Goal: Transaction & Acquisition: Book appointment/travel/reservation

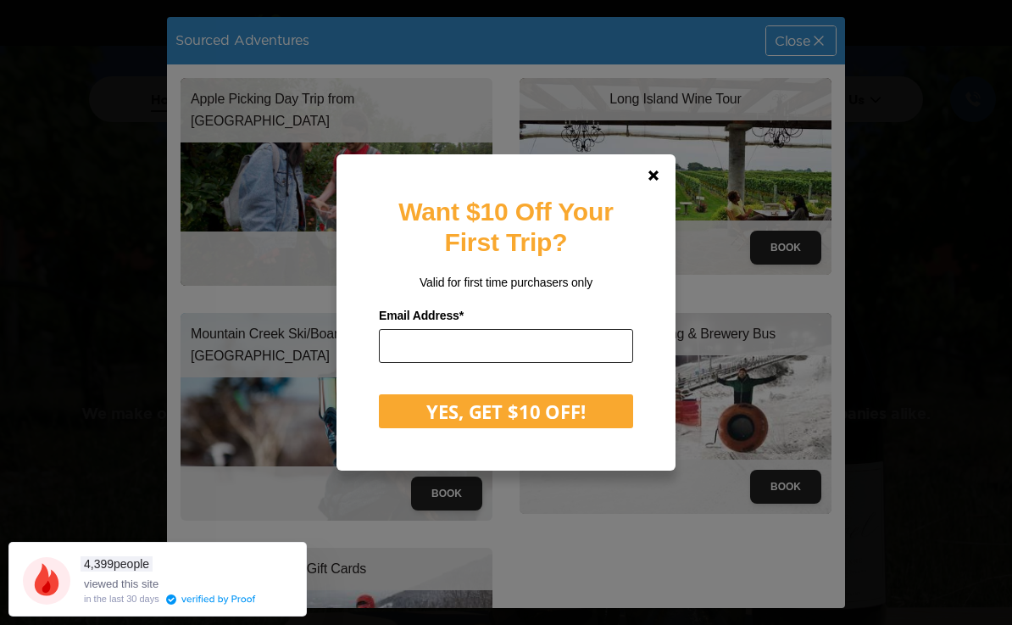
click at [549, 363] on input "email" at bounding box center [506, 346] width 254 height 34
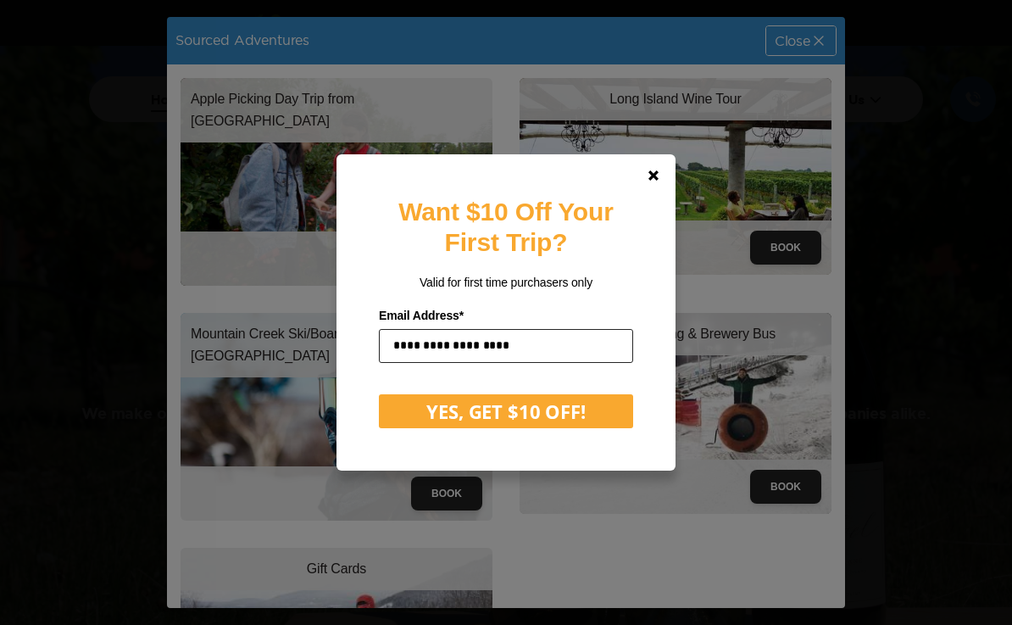
type input "**********"
click at [520, 428] on button "YES, GET $10 OFF!" at bounding box center [506, 411] width 254 height 34
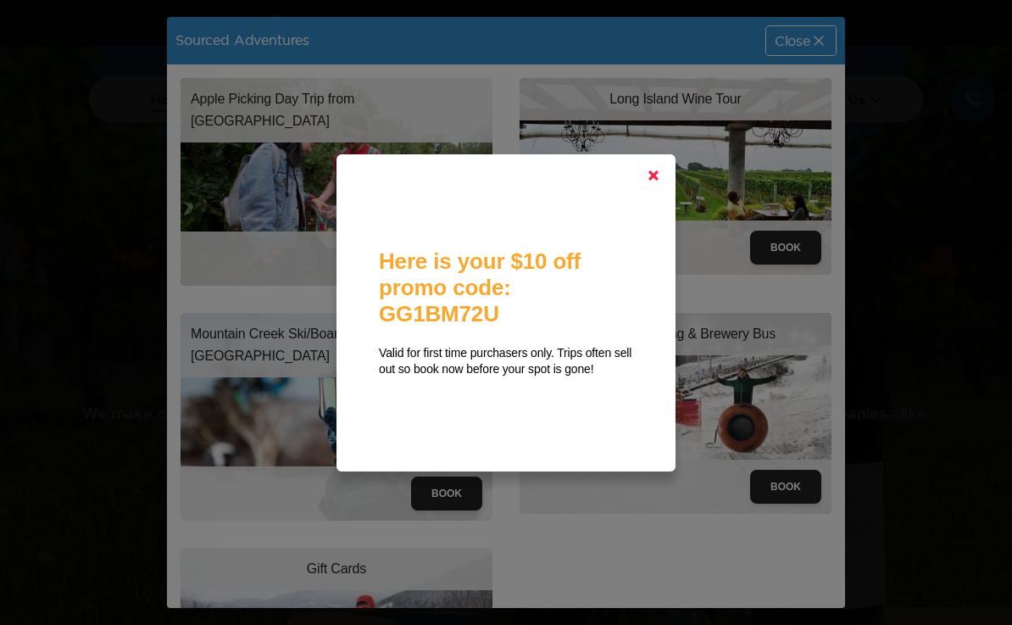
click at [661, 194] on link at bounding box center [653, 175] width 41 height 41
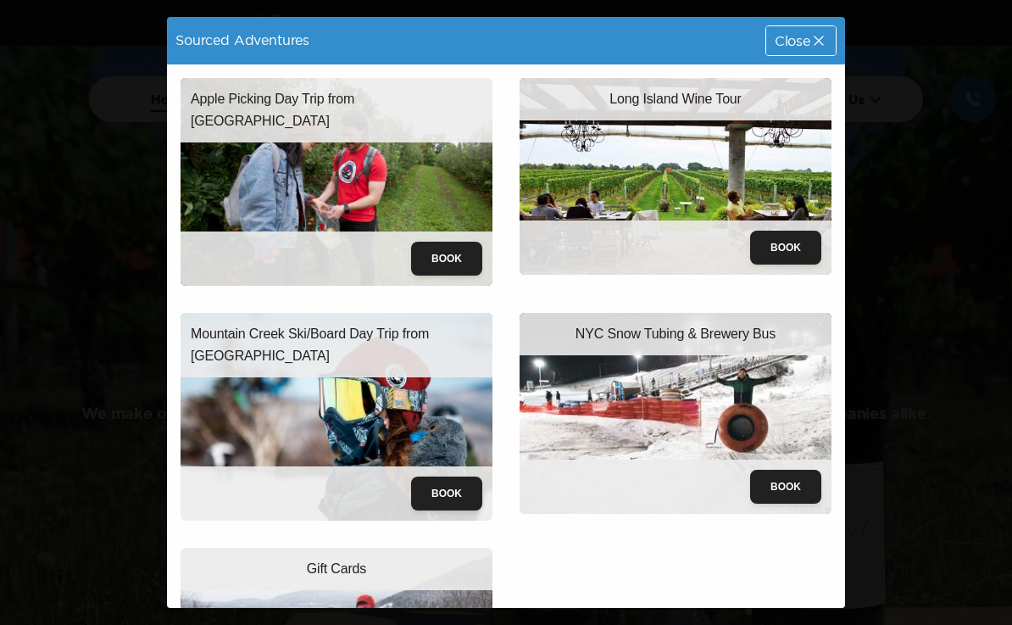
click at [450, 253] on button "Book" at bounding box center [446, 259] width 71 height 34
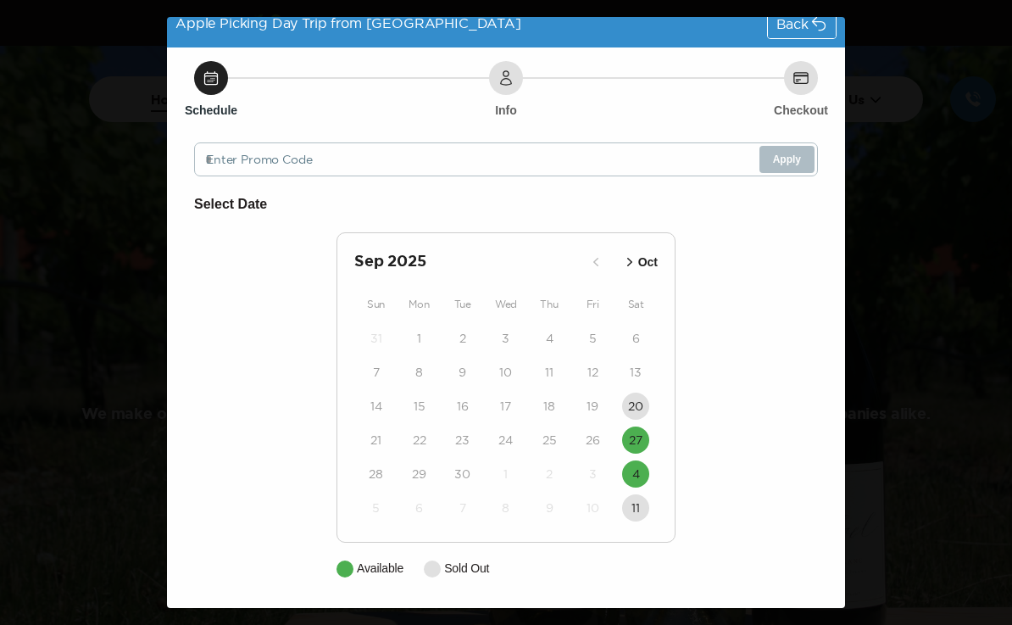
scroll to position [17, 0]
click at [643, 260] on p "Oct" at bounding box center [647, 262] width 19 height 18
click at [610, 262] on icon "button" at bounding box center [615, 261] width 17 height 17
click at [815, 31] on icon at bounding box center [818, 23] width 17 height 17
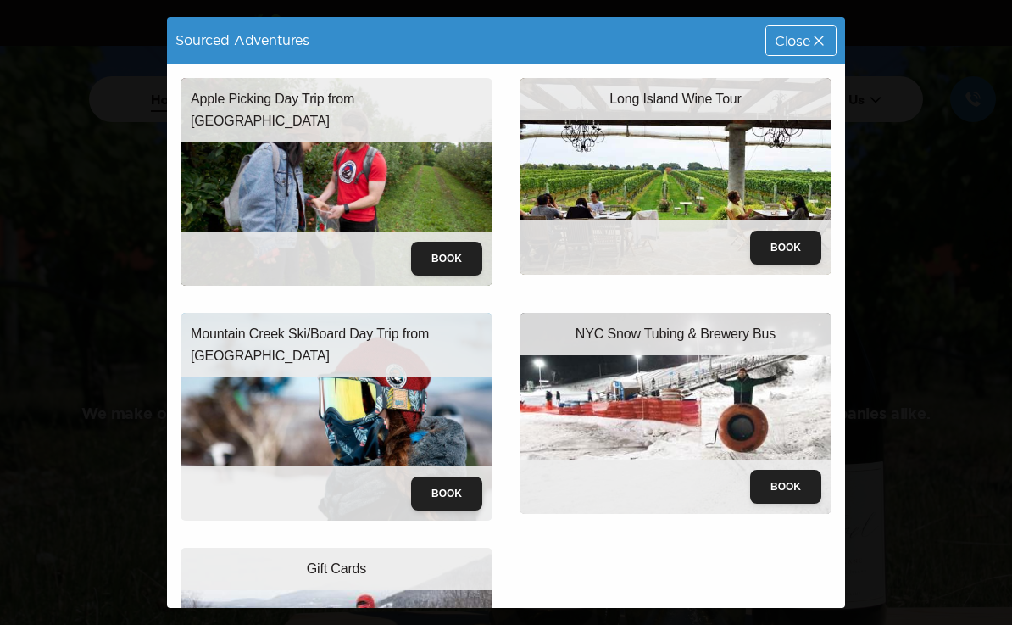
scroll to position [0, 0]
click at [798, 238] on button "Book" at bounding box center [785, 248] width 71 height 34
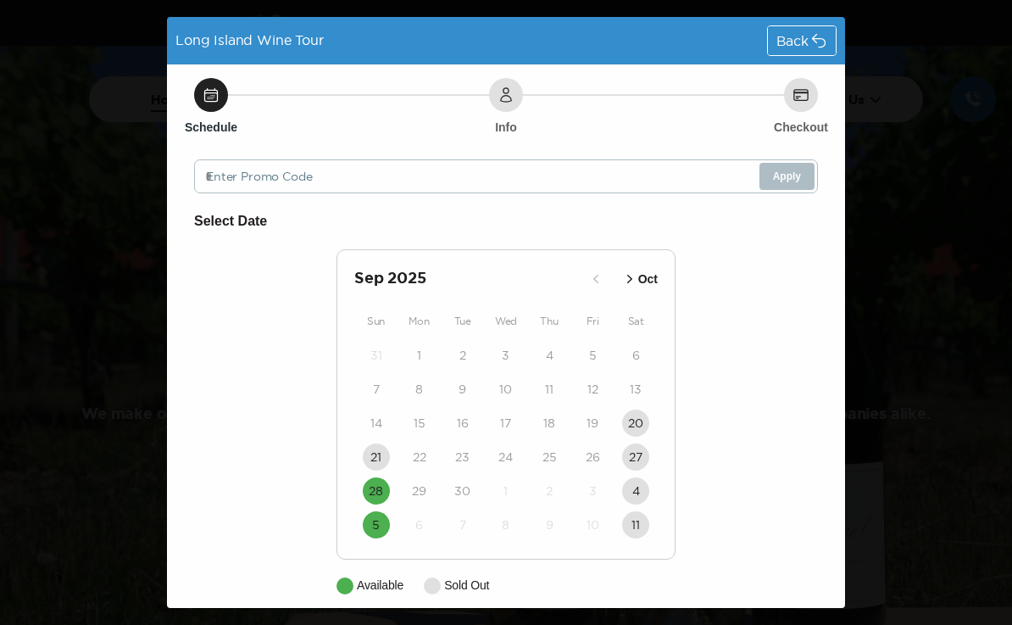
click at [647, 273] on p "Oct" at bounding box center [647, 279] width 19 height 18
click at [810, 41] on div "Back" at bounding box center [802, 40] width 68 height 29
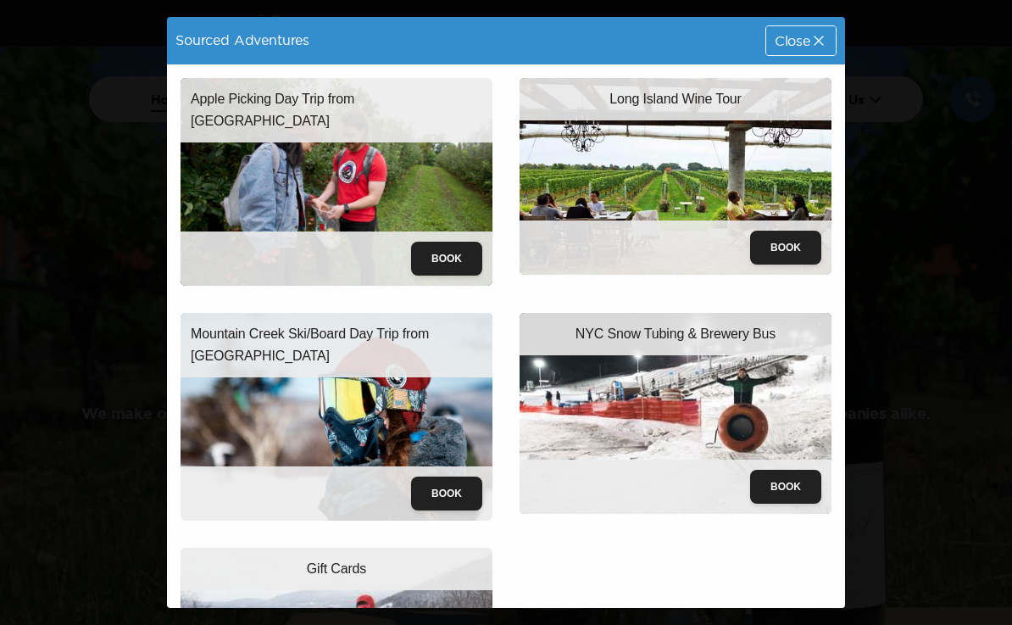
click at [806, 43] on span "Close" at bounding box center [793, 41] width 36 height 14
